Goal: Task Accomplishment & Management: Use online tool/utility

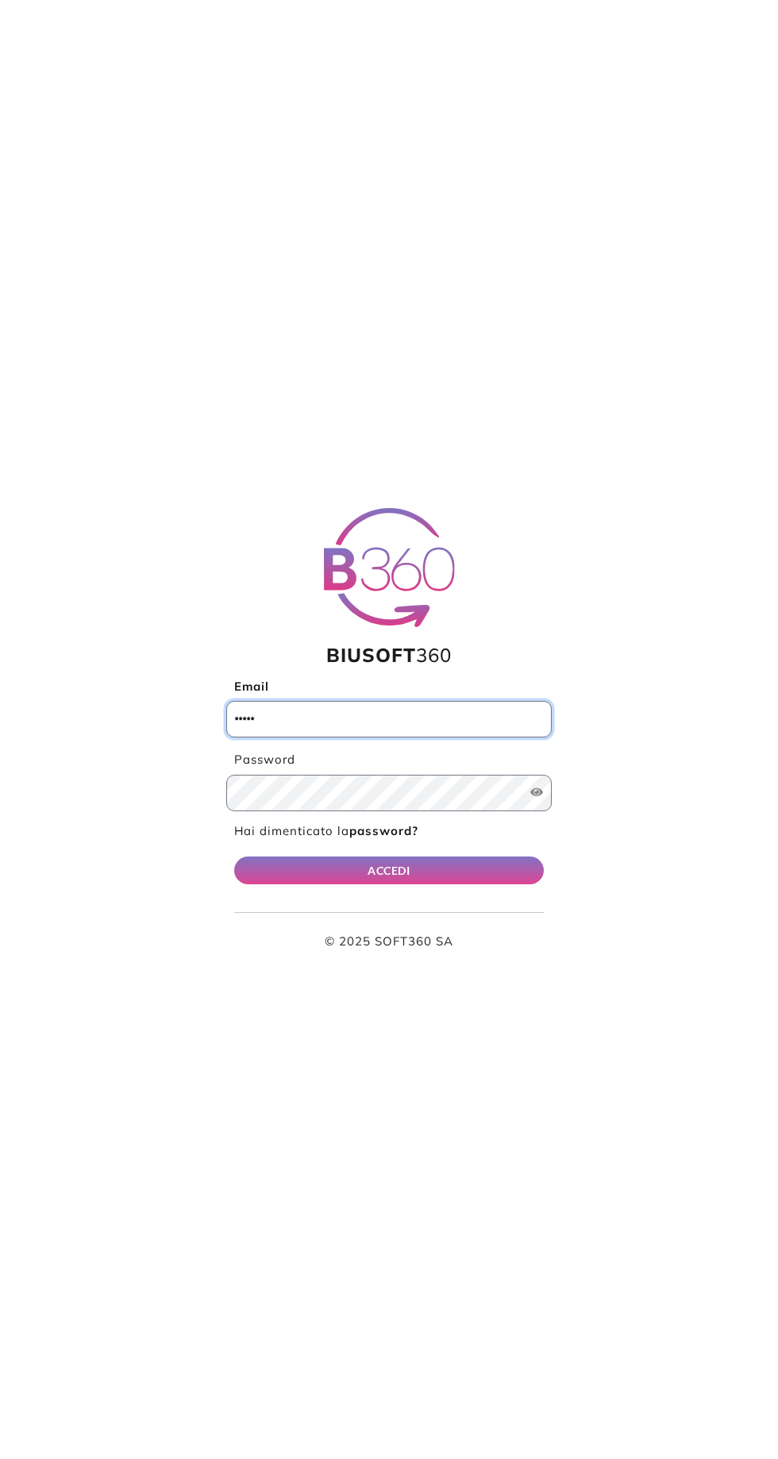
click at [462, 718] on input "Email" at bounding box center [388, 719] width 325 height 37
type input "**********"
click at [234, 856] on button "ACCEDI" at bounding box center [389, 870] width 310 height 28
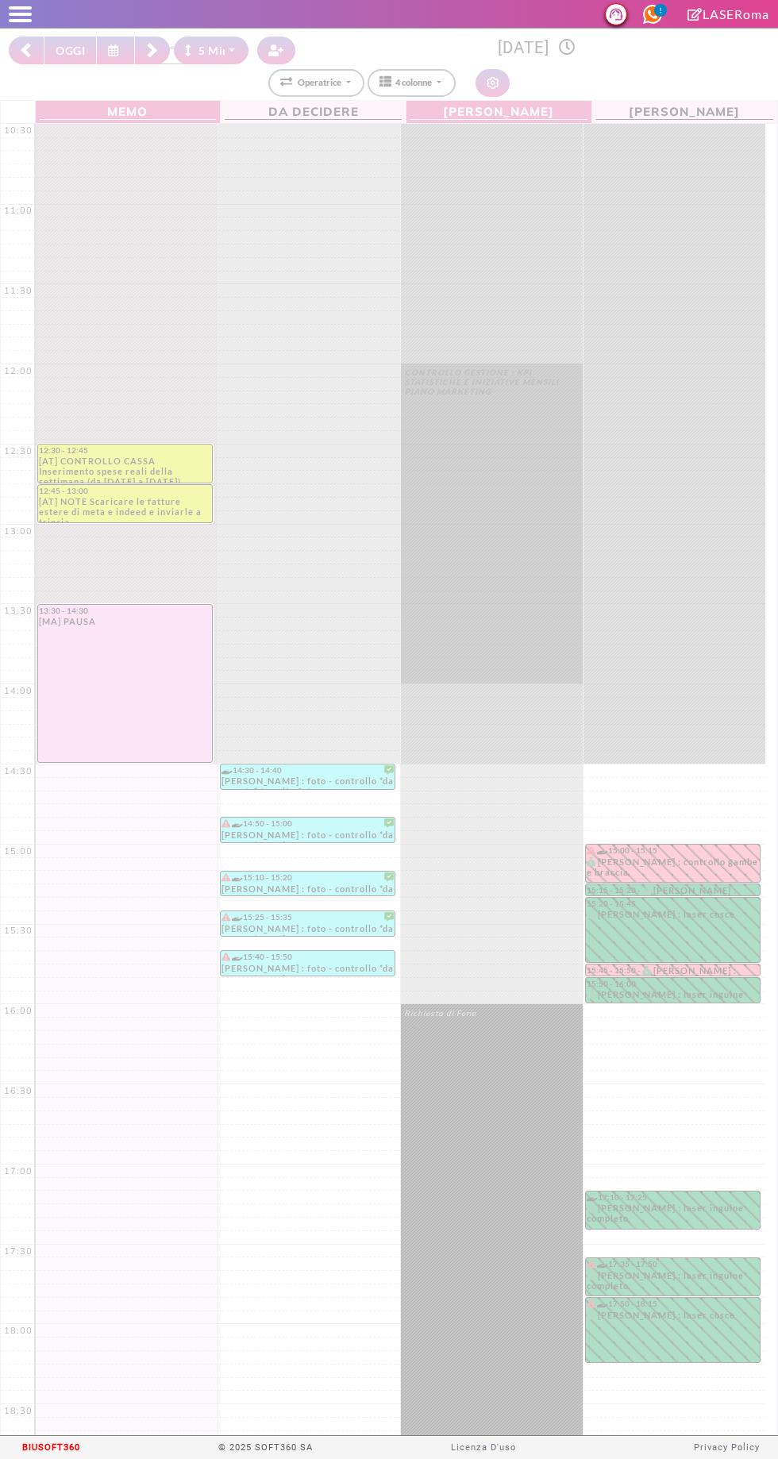
select select "*"
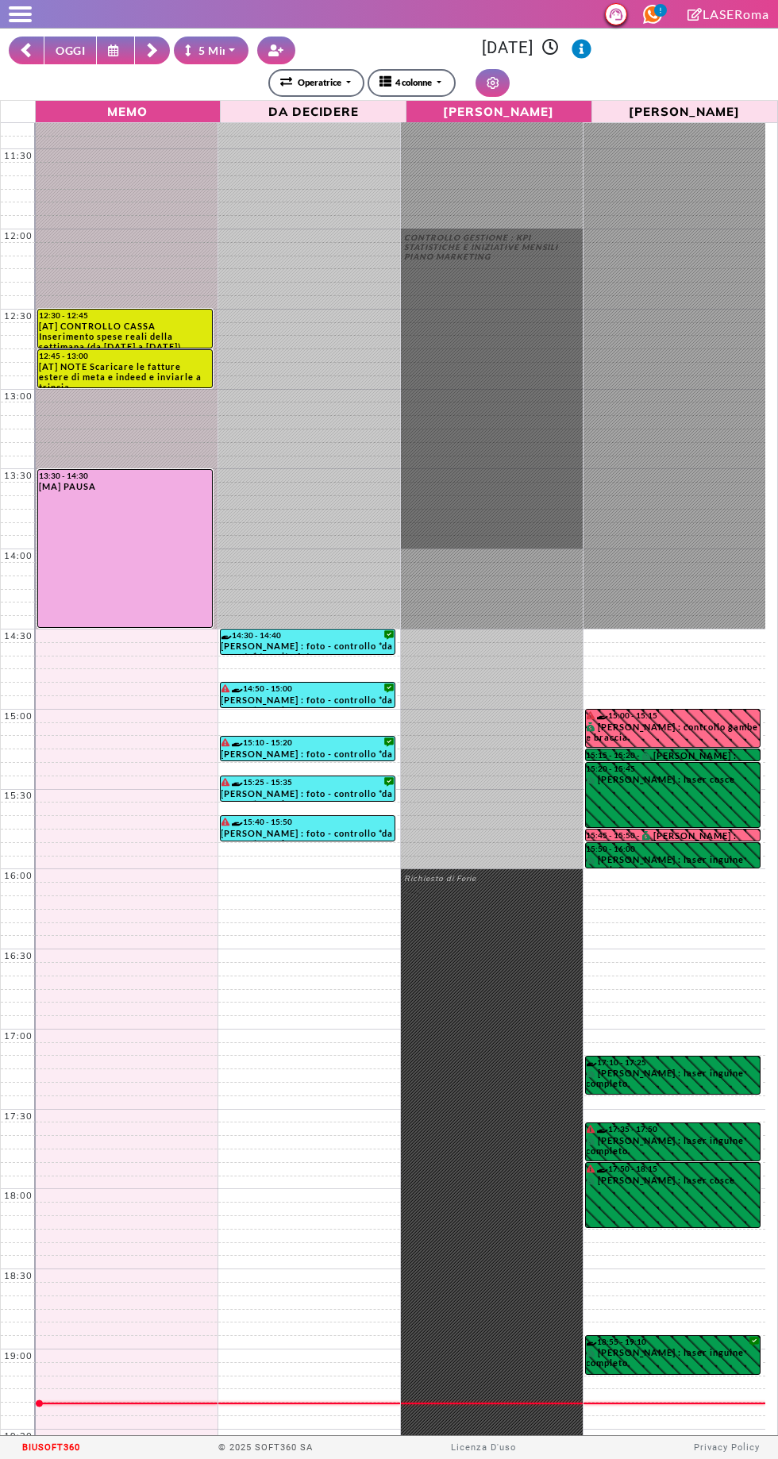
scroll to position [208, 0]
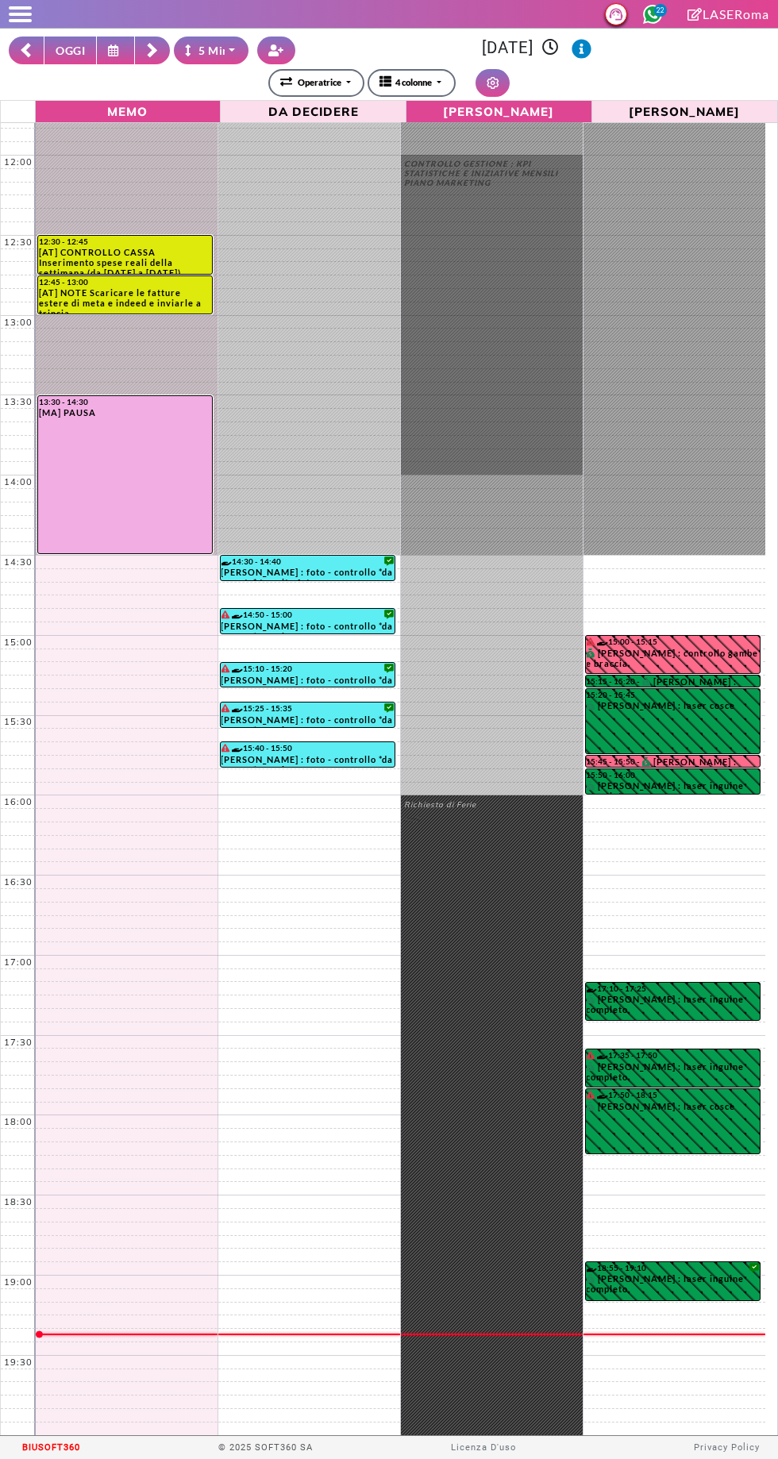
click at [152, 53] on rect at bounding box center [152, 53] width 10 height 10
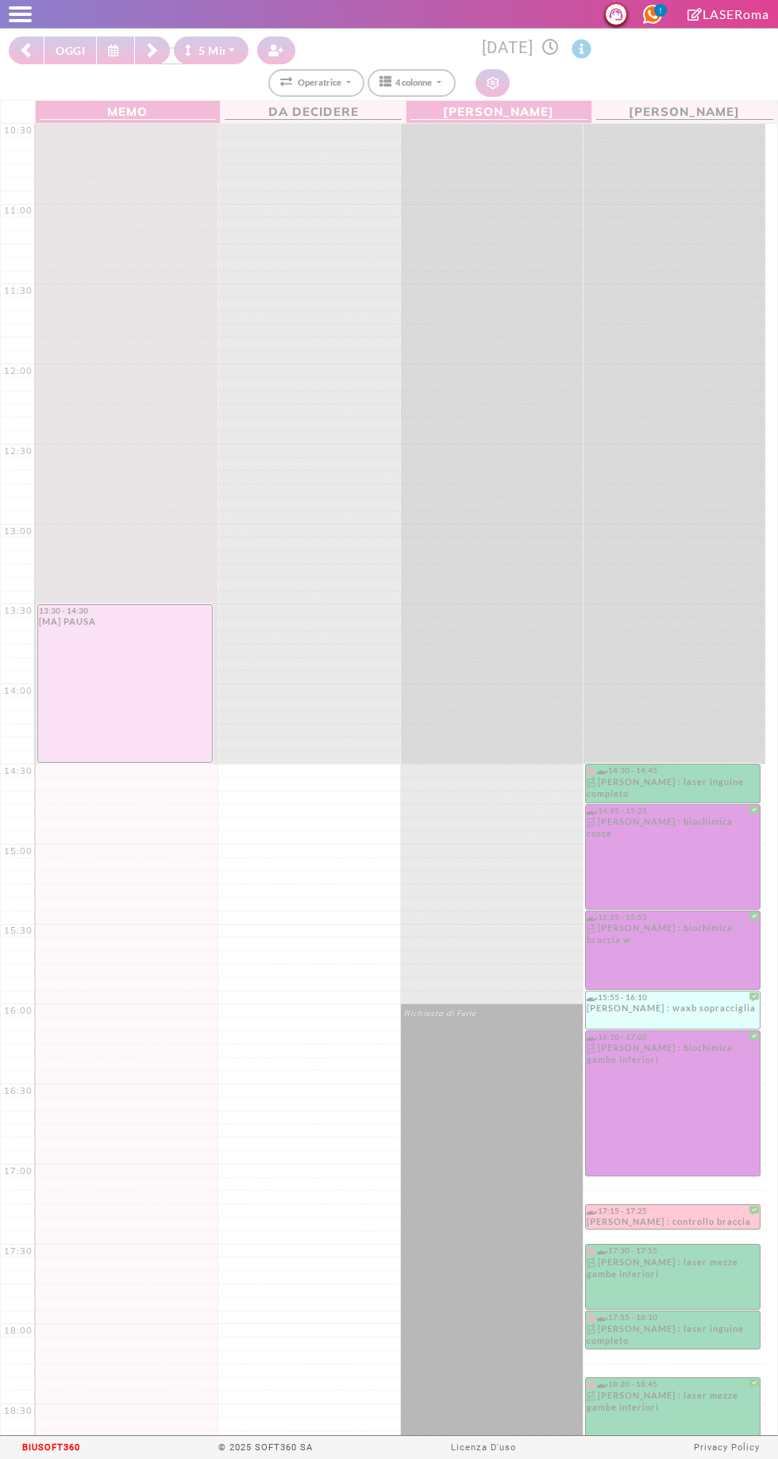
select select "*"
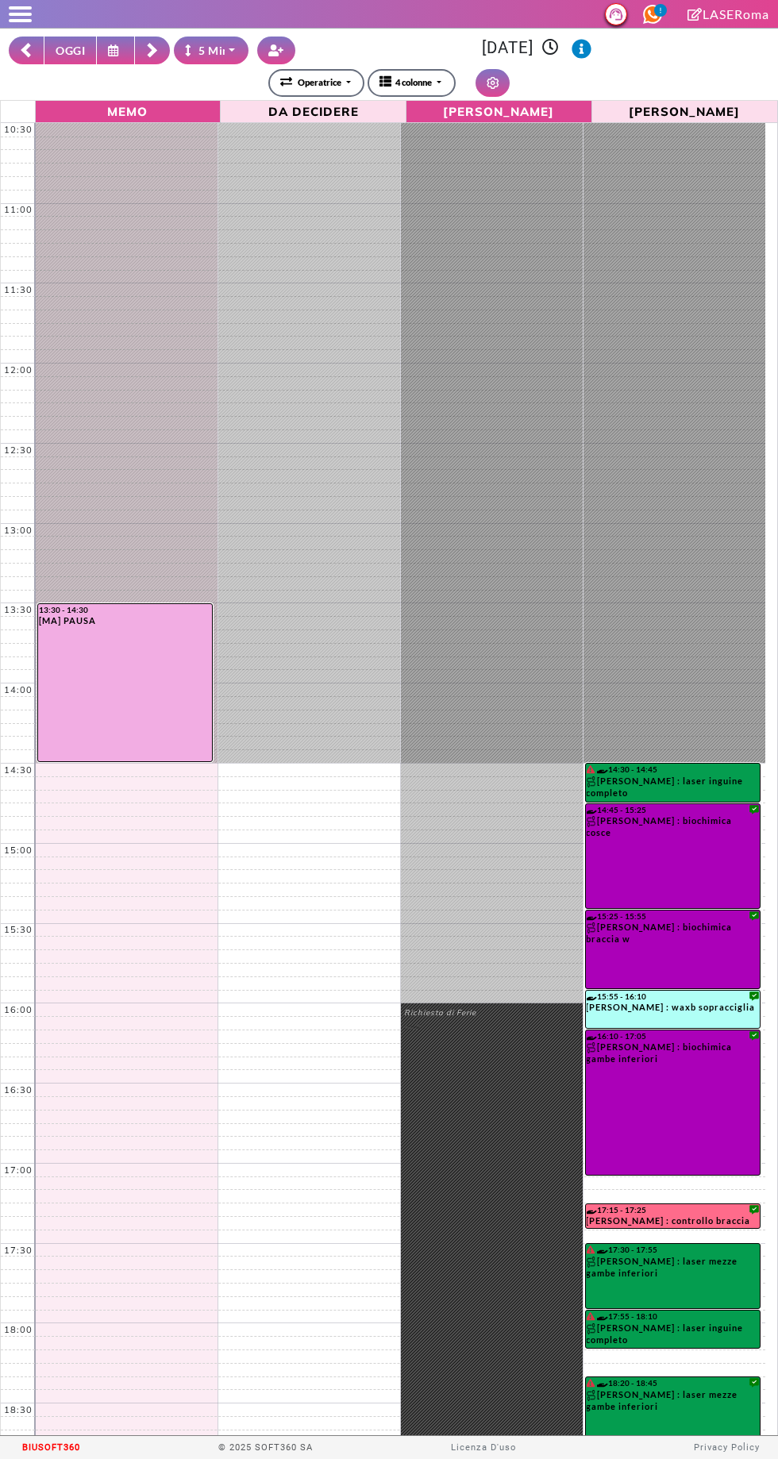
scroll to position [208, 0]
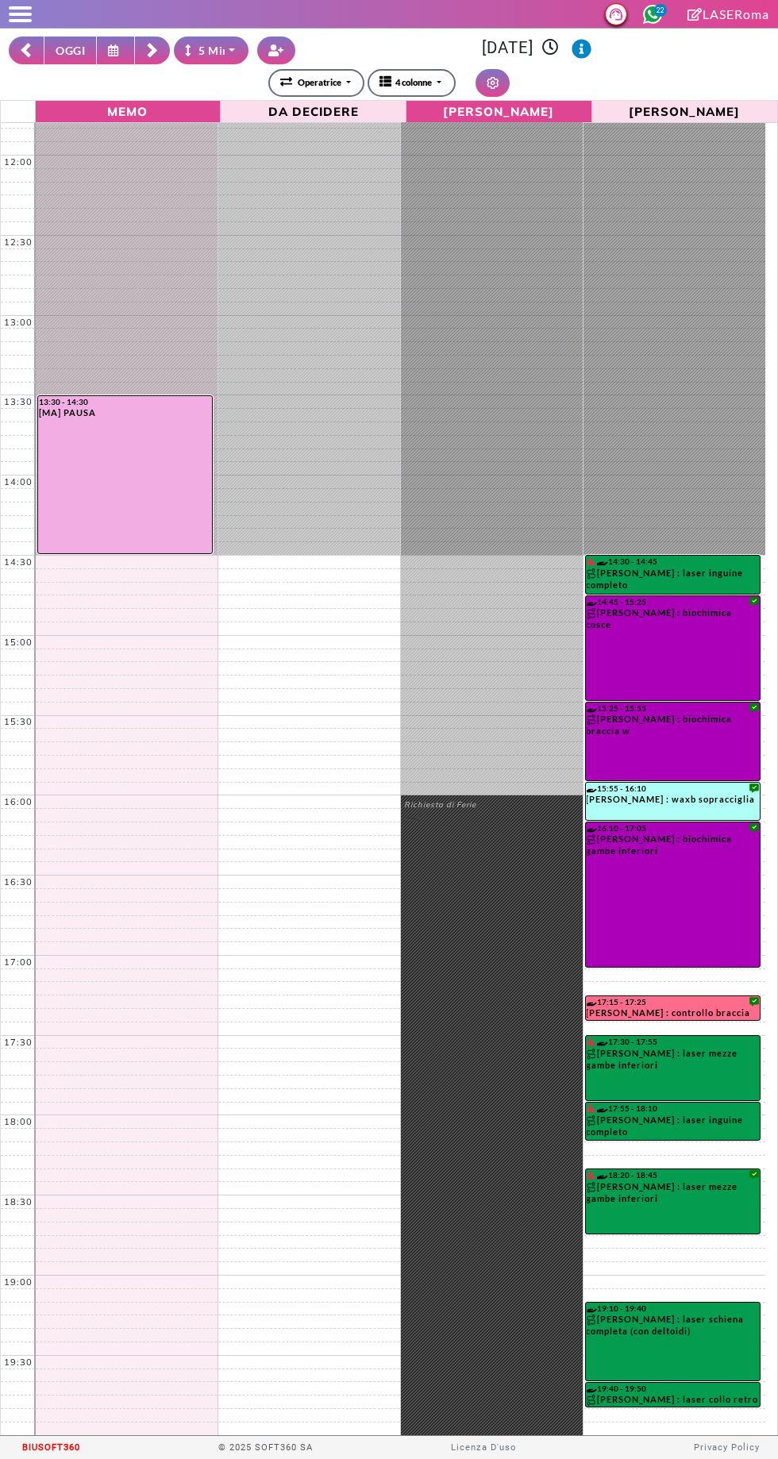
click at [26, 50] on rect at bounding box center [26, 52] width 10 height 10
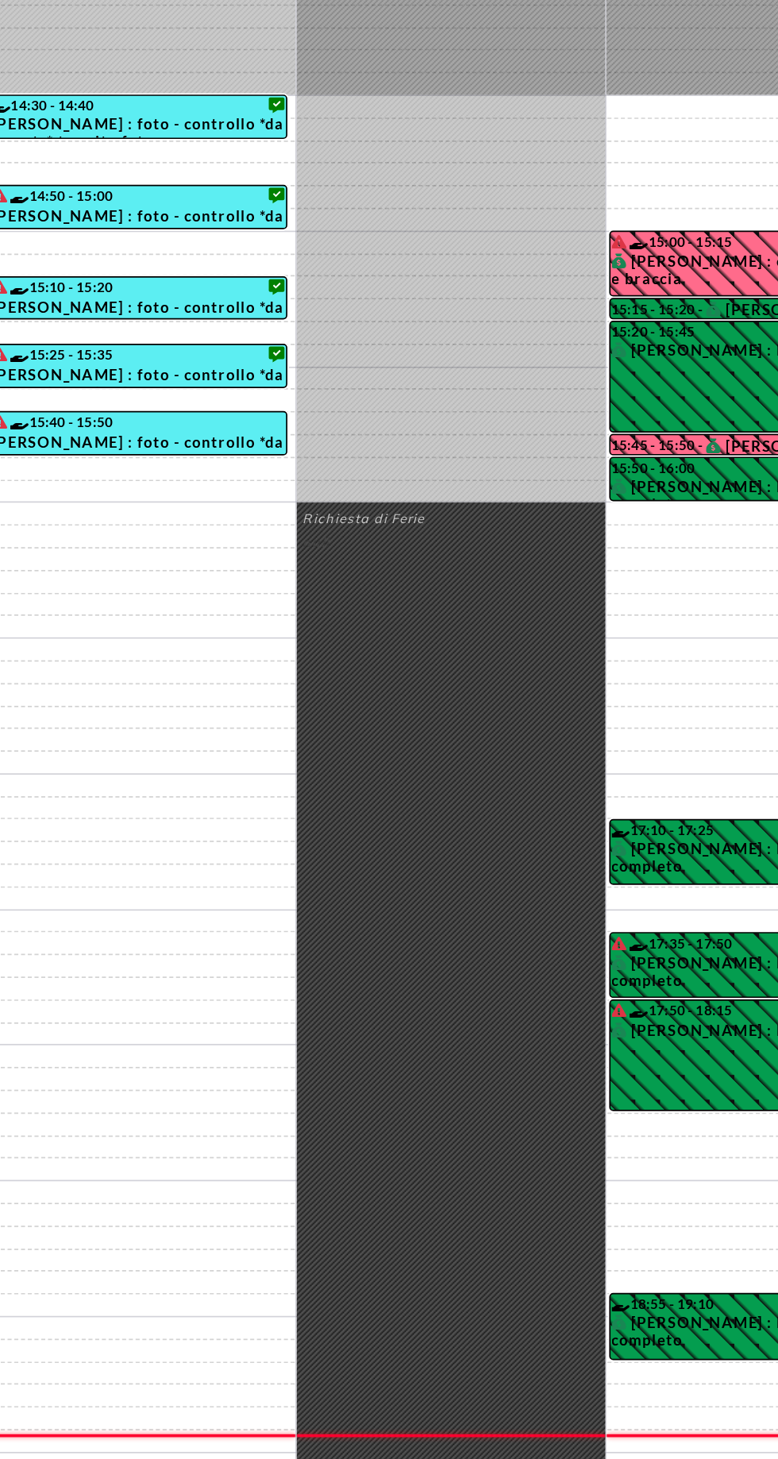
select select "*"
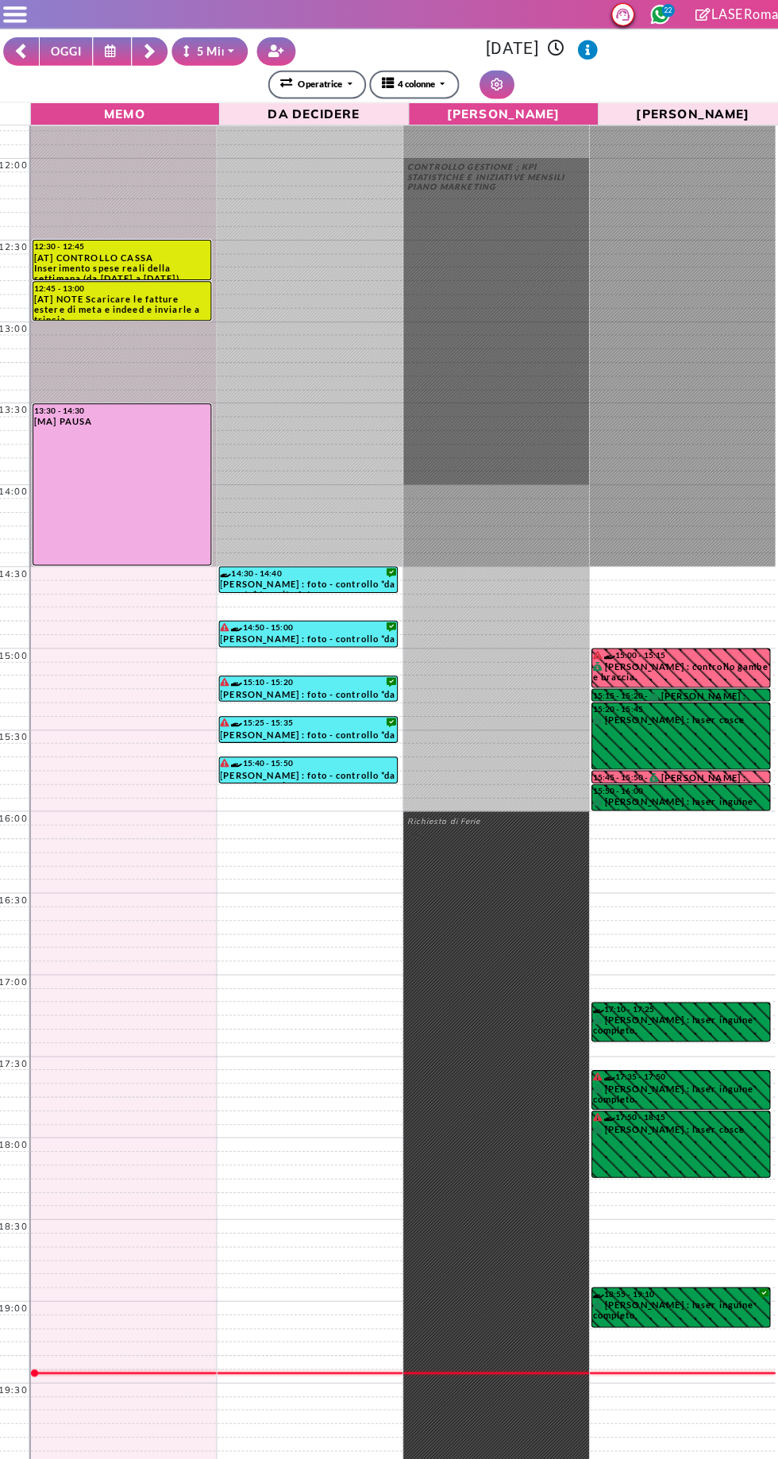
click at [26, 52] on rect at bounding box center [26, 52] width 10 height 10
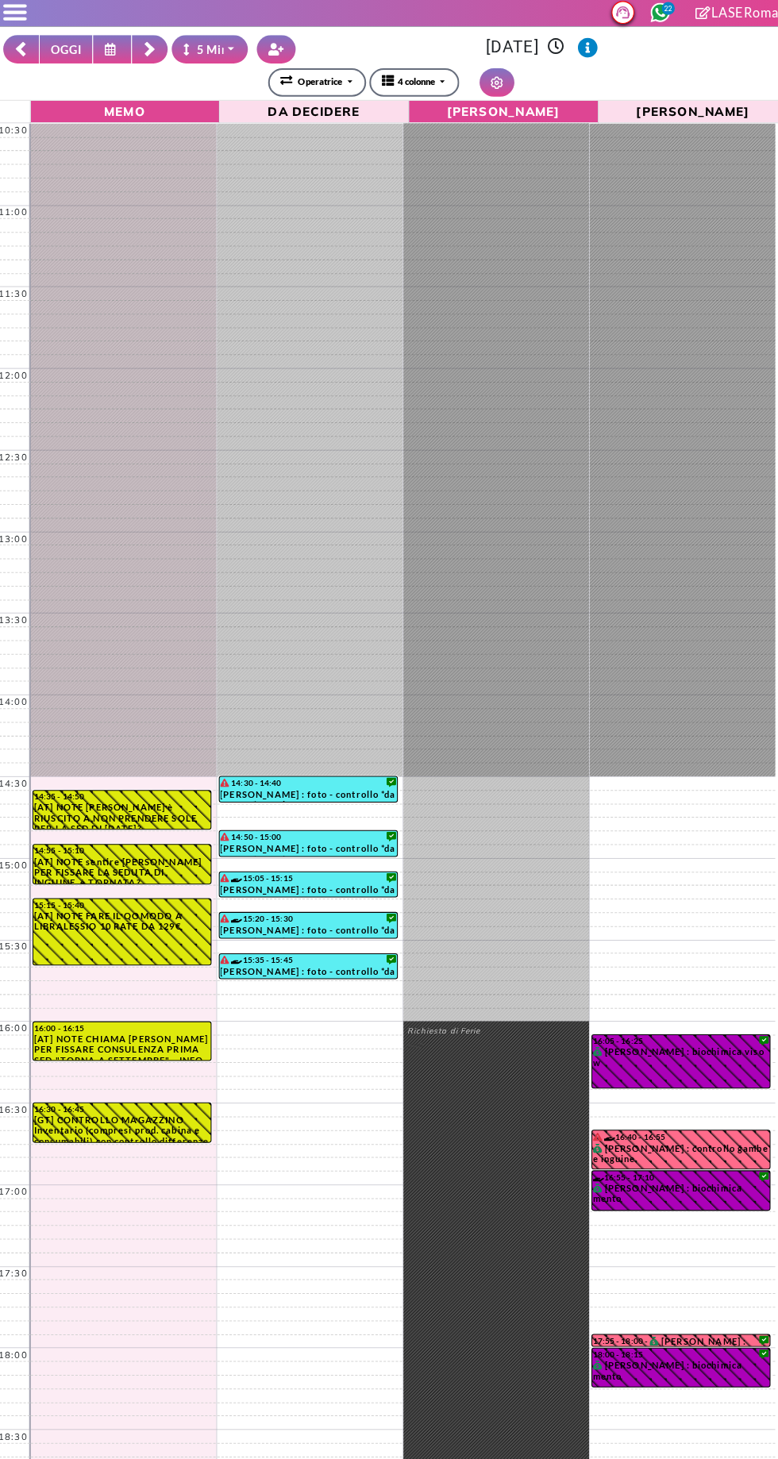
scroll to position [2, 0]
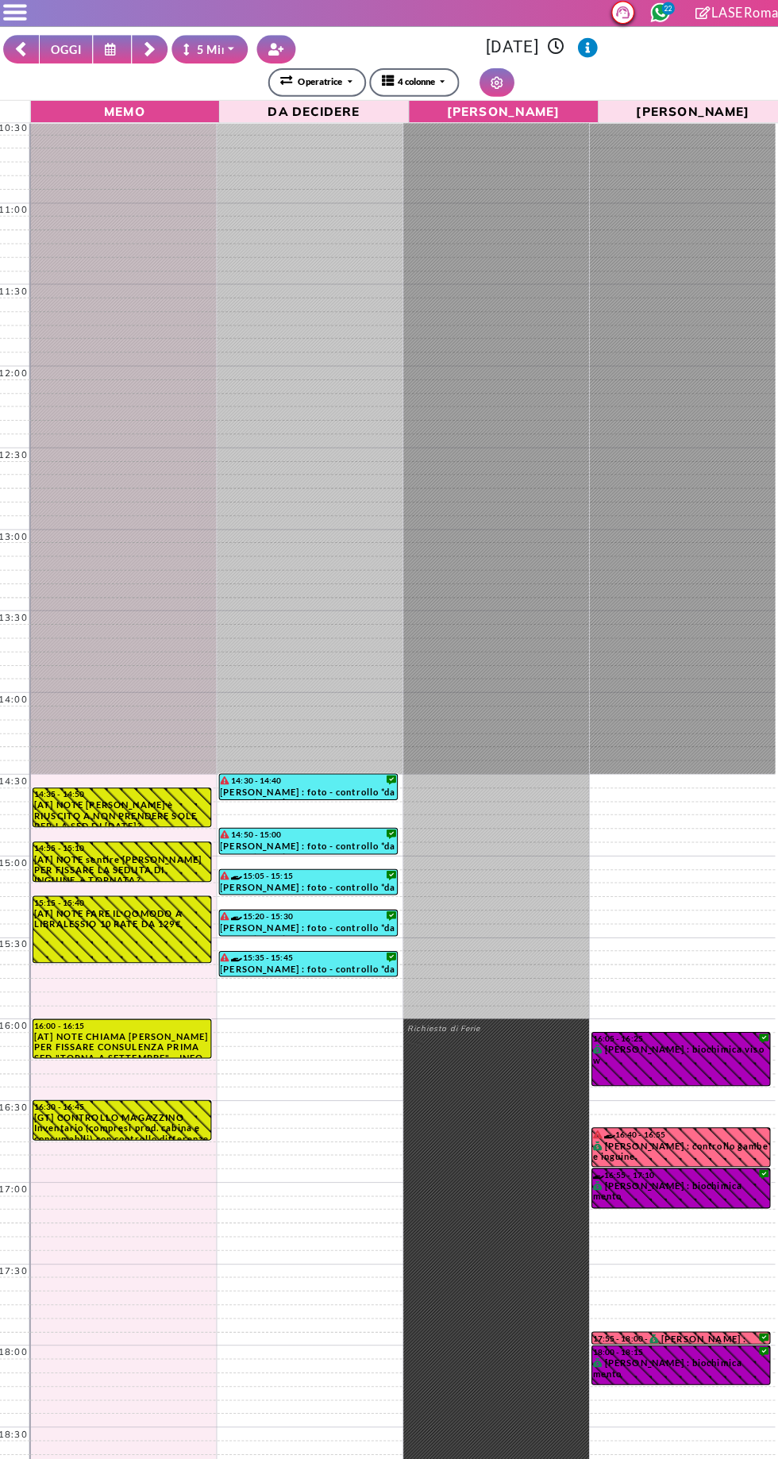
click at [152, 52] on rect at bounding box center [152, 53] width 10 height 10
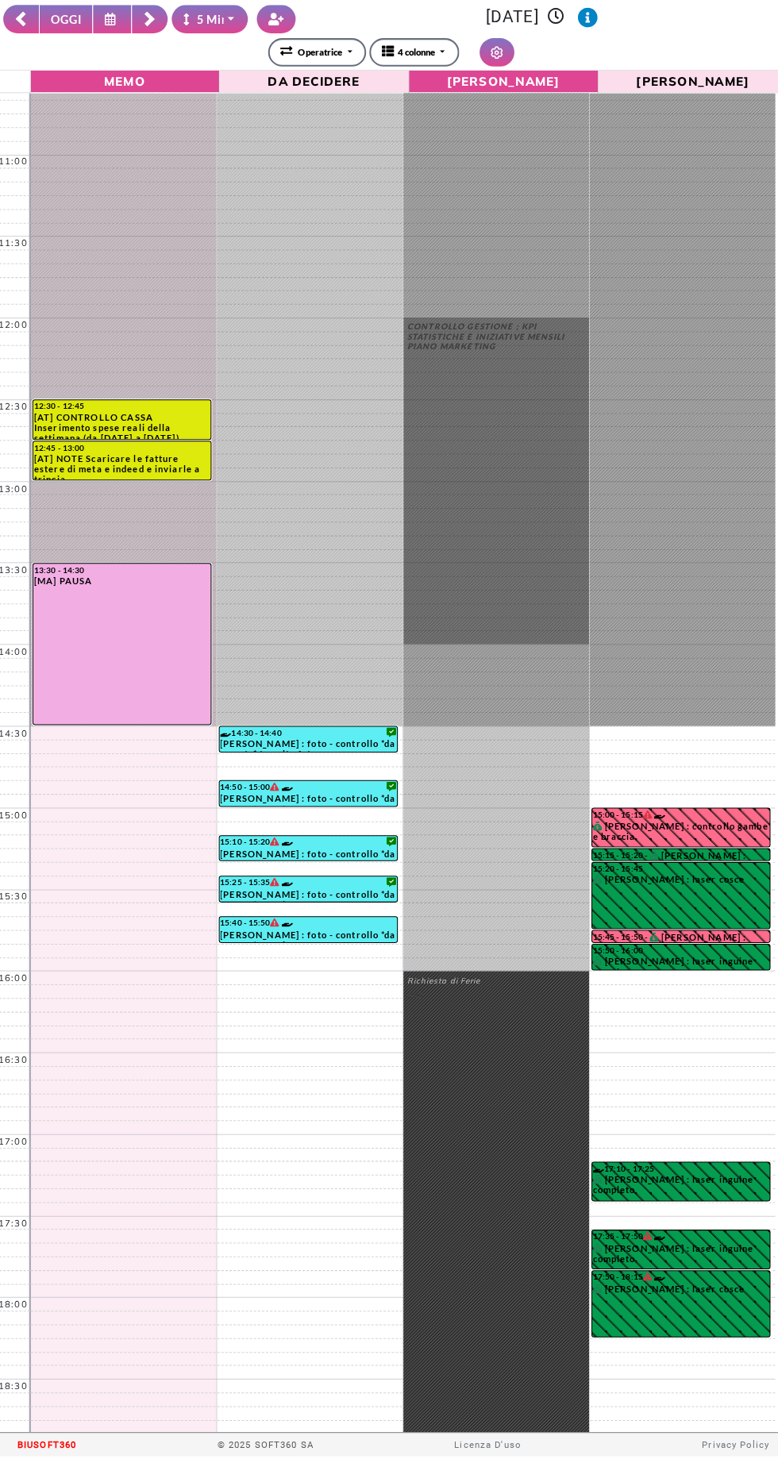
scroll to position [0, 0]
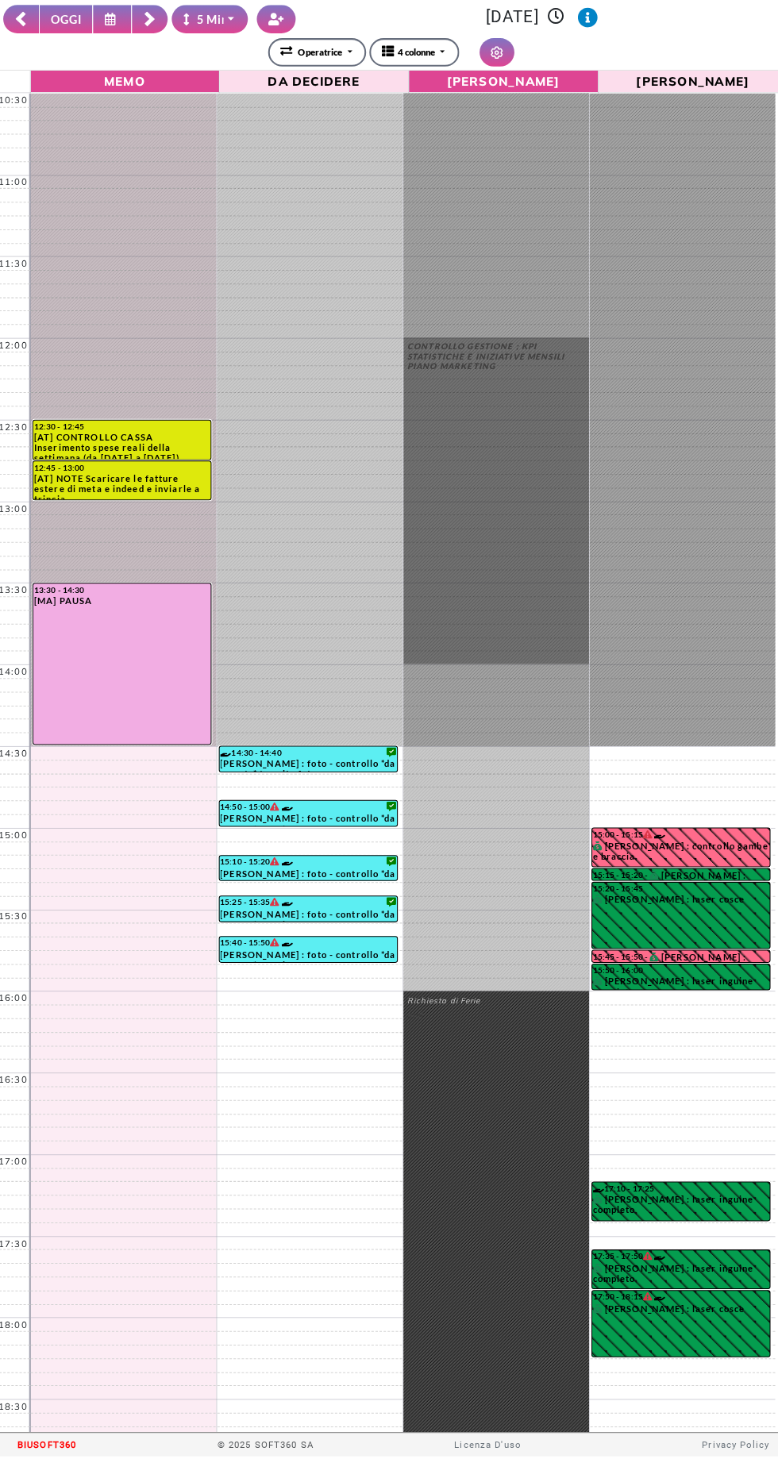
click at [158, 52] on icon at bounding box center [152, 51] width 13 height 16
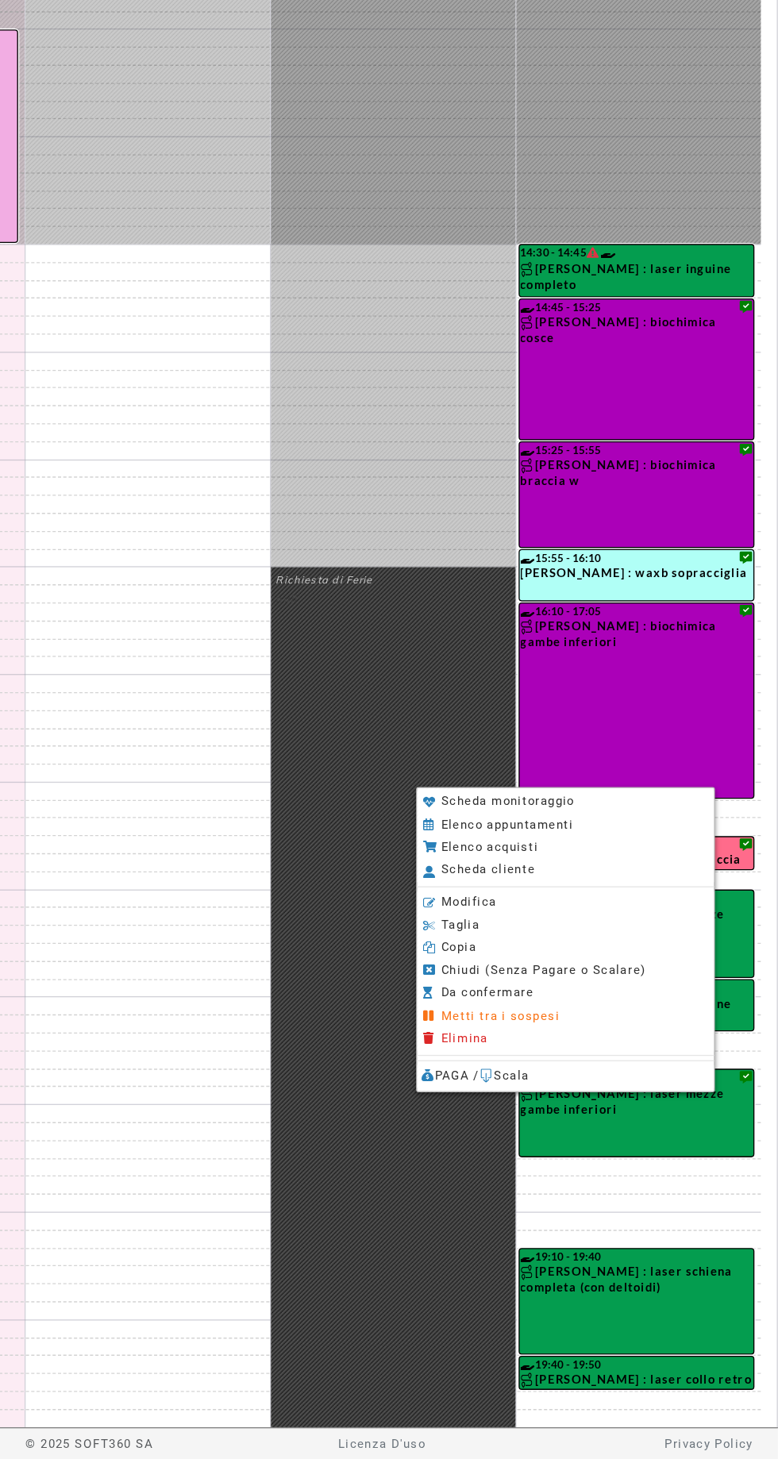
click at [645, 483] on div at bounding box center [389, 730] width 778 height 1460
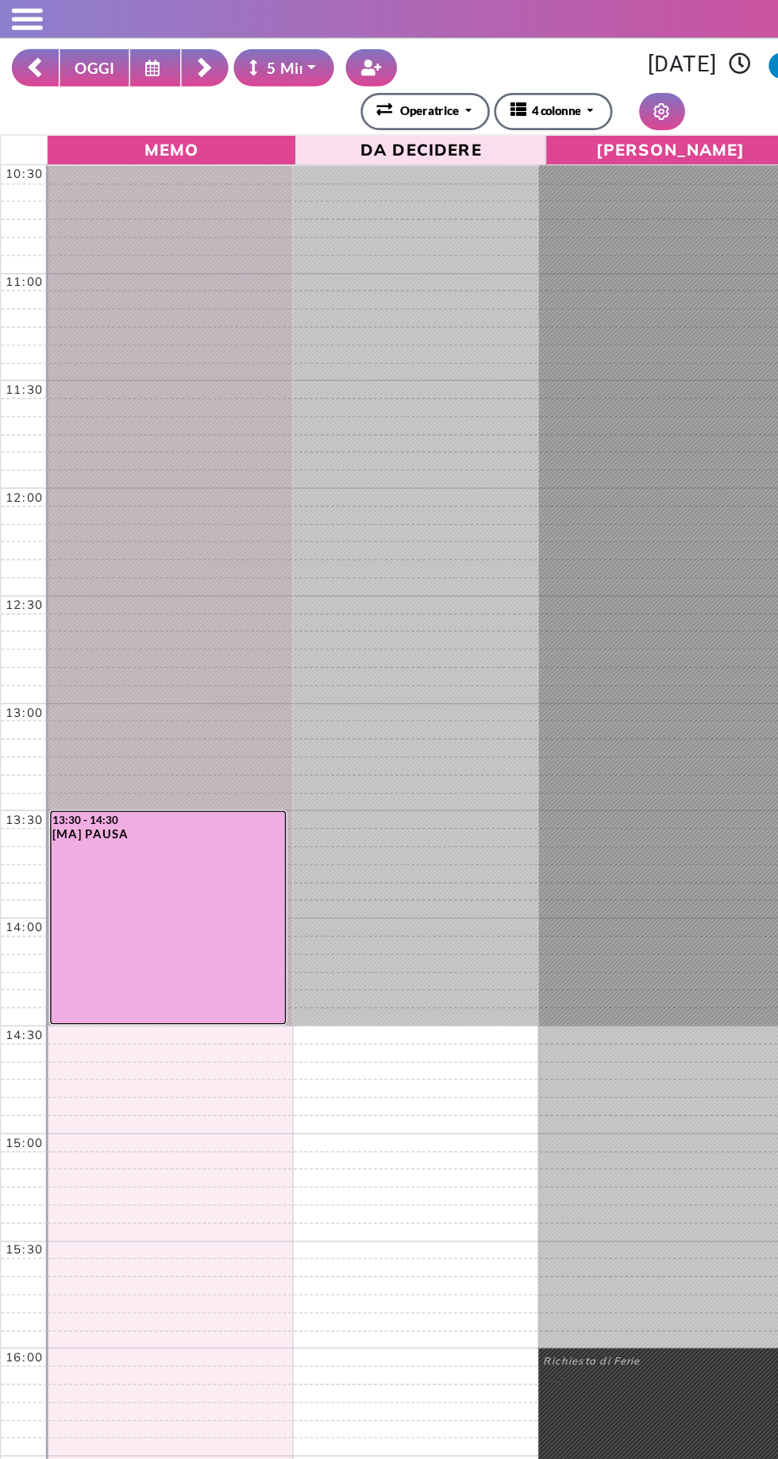
click at [80, 45] on button "OGGI" at bounding box center [70, 51] width 53 height 28
type input "**********"
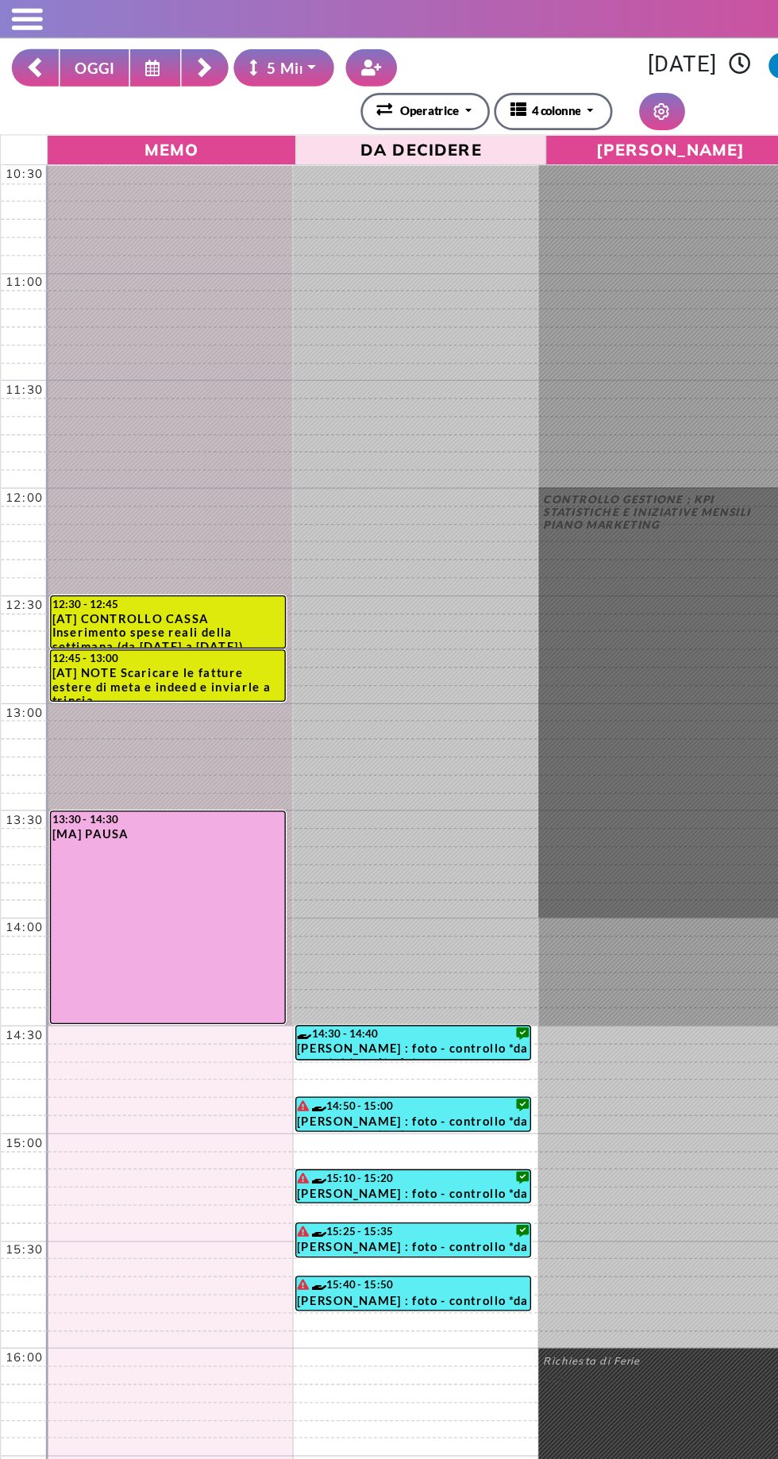
click at [17, 20] on span at bounding box center [20, 20] width 23 height 3
